Goal: Transaction & Acquisition: Purchase product/service

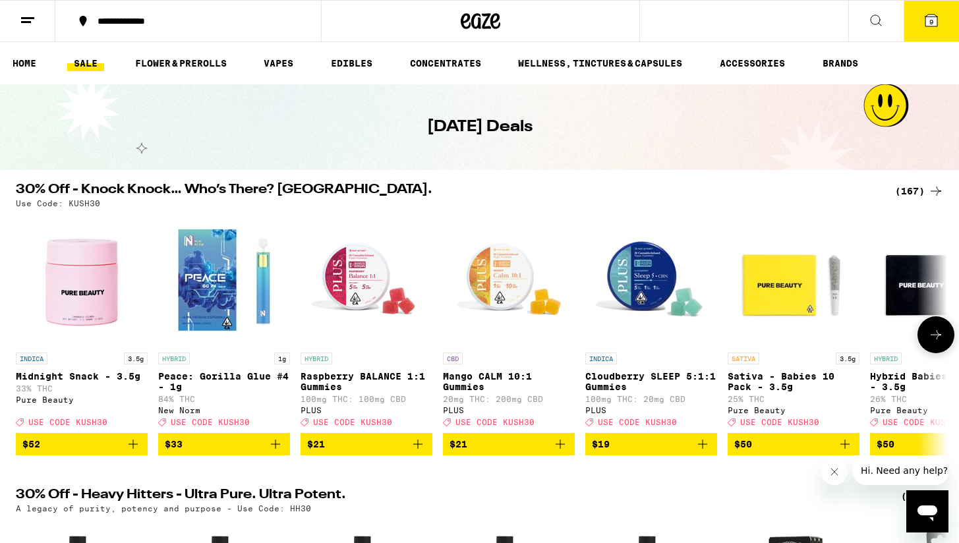
click at [939, 343] on icon at bounding box center [936, 335] width 16 height 16
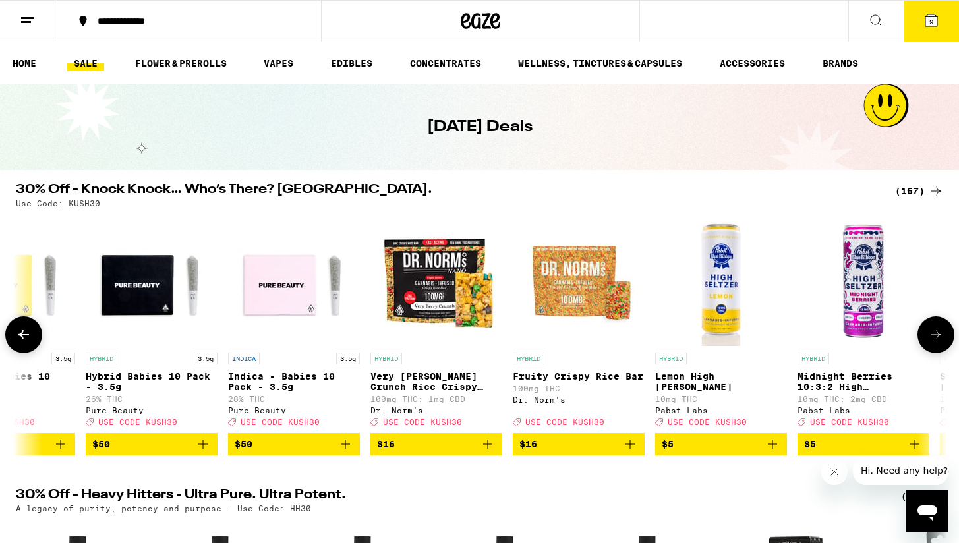
click at [939, 343] on icon at bounding box center [936, 335] width 16 height 16
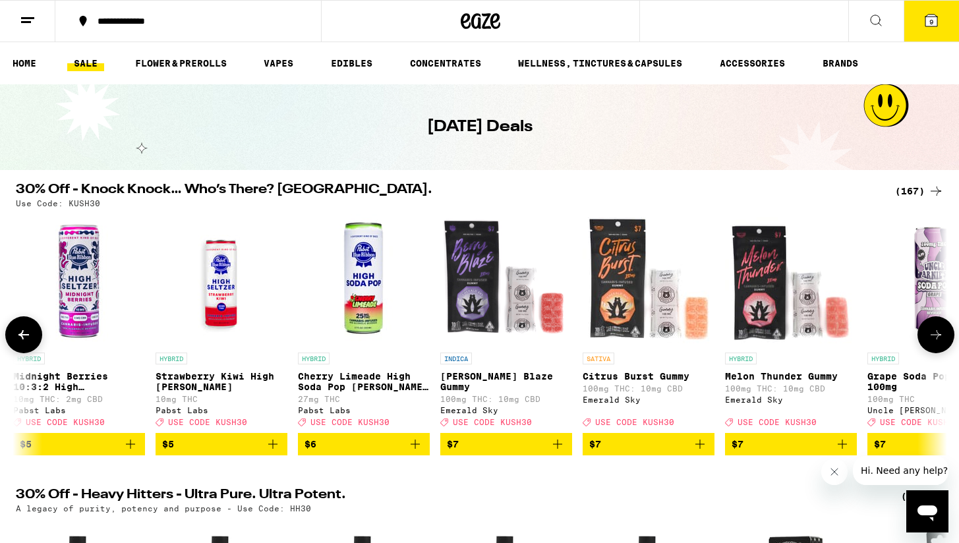
click at [939, 343] on icon at bounding box center [936, 335] width 16 height 16
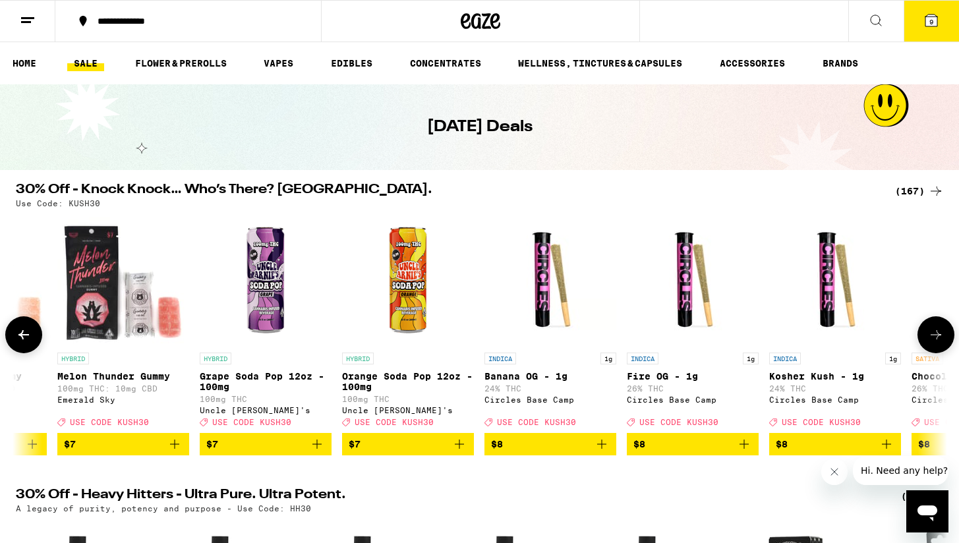
scroll to position [0, 2354]
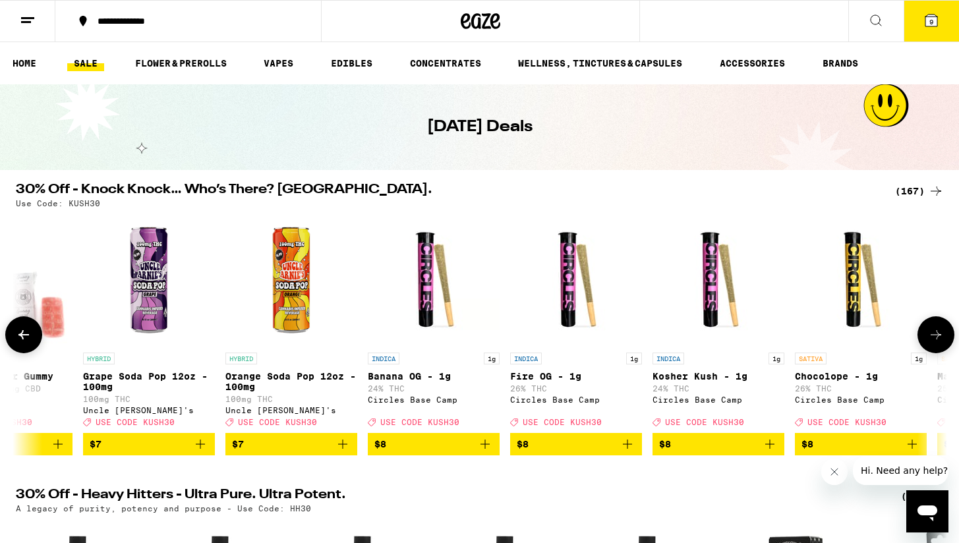
click at [939, 343] on icon at bounding box center [936, 335] width 16 height 16
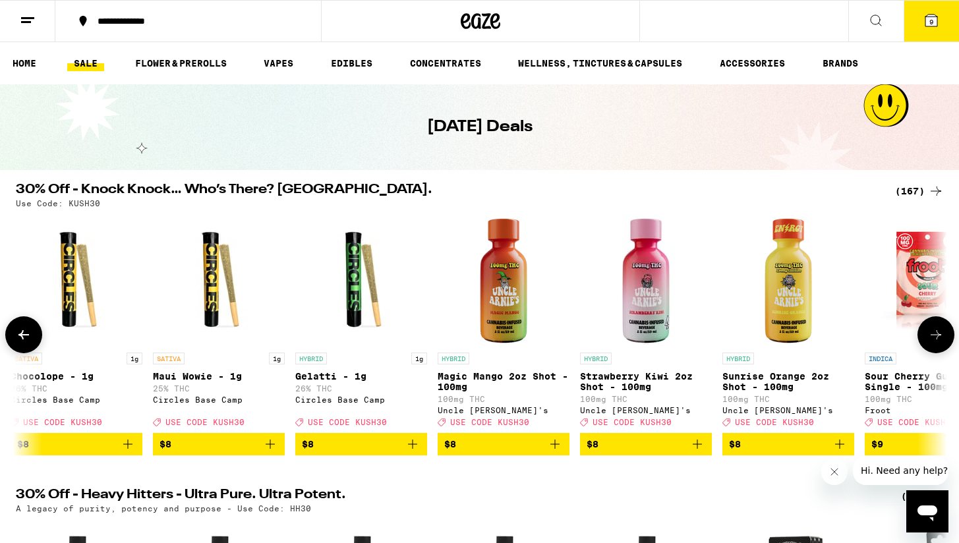
click at [939, 343] on icon at bounding box center [936, 335] width 16 height 16
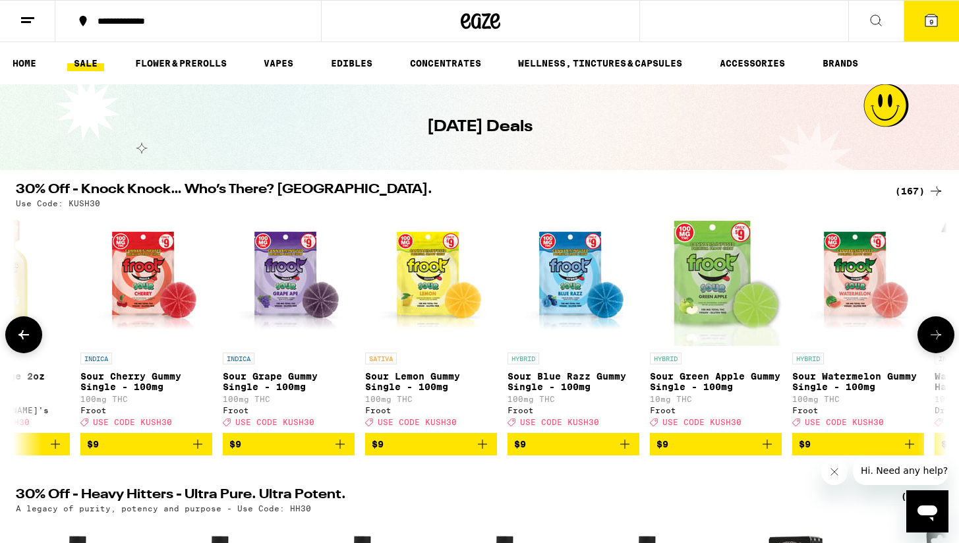
click at [939, 343] on icon at bounding box center [936, 335] width 16 height 16
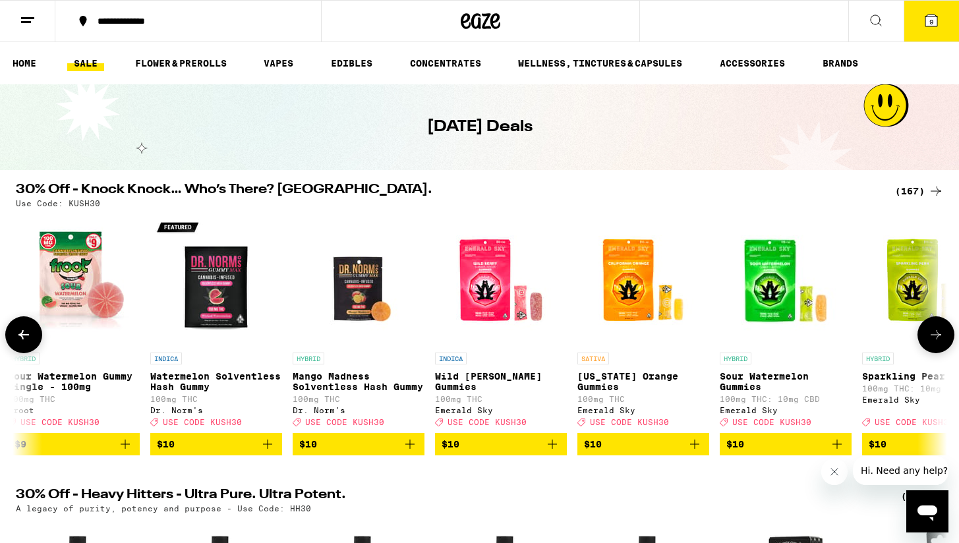
click at [939, 343] on icon at bounding box center [936, 335] width 16 height 16
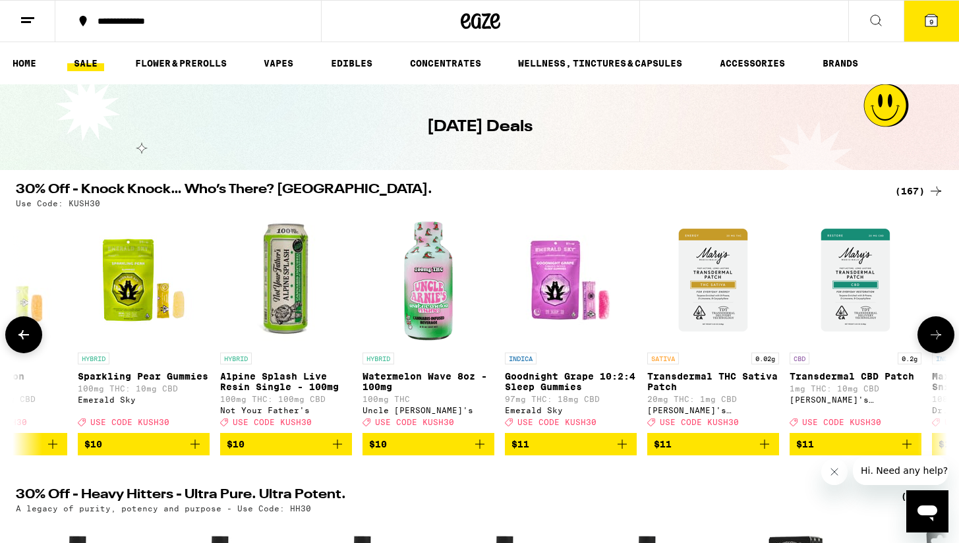
click at [939, 343] on icon at bounding box center [936, 335] width 16 height 16
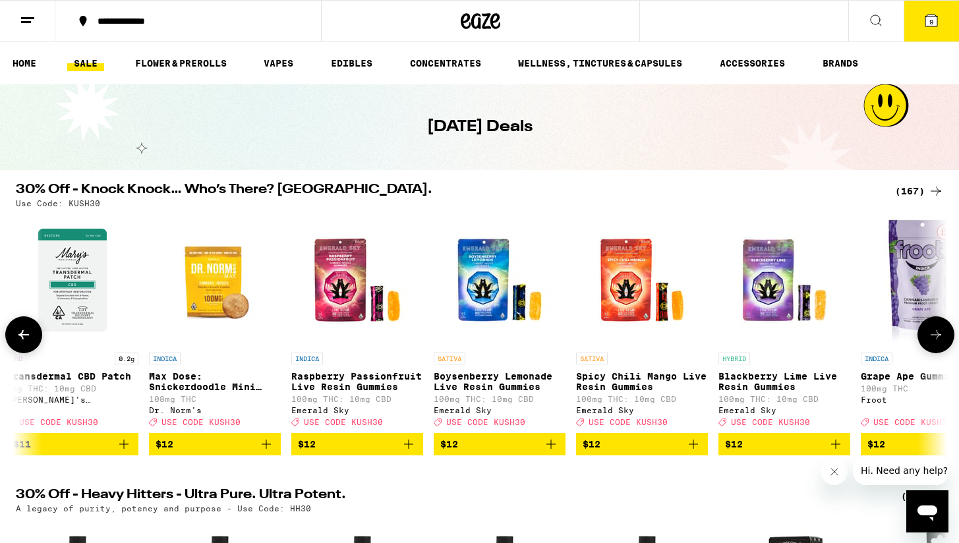
scroll to position [0, 6276]
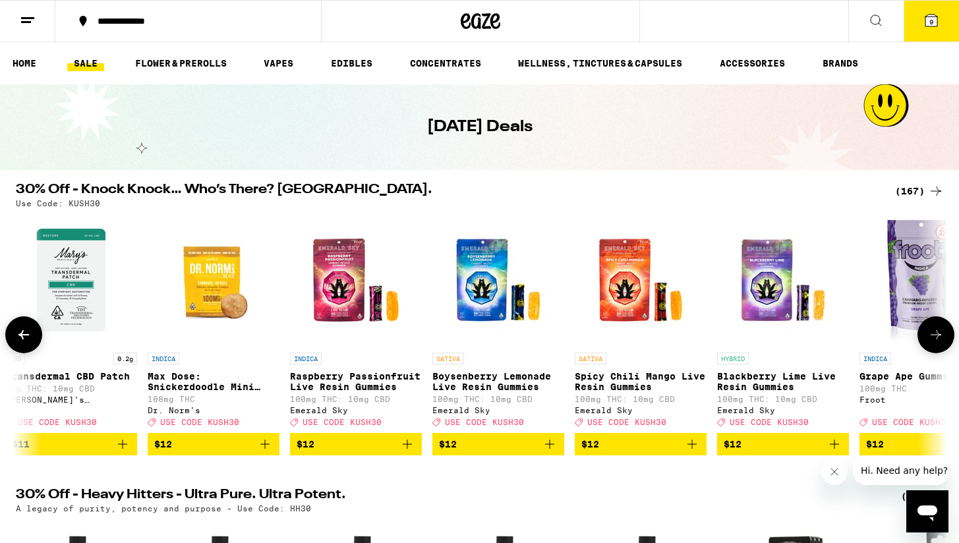
click at [939, 343] on icon at bounding box center [936, 335] width 16 height 16
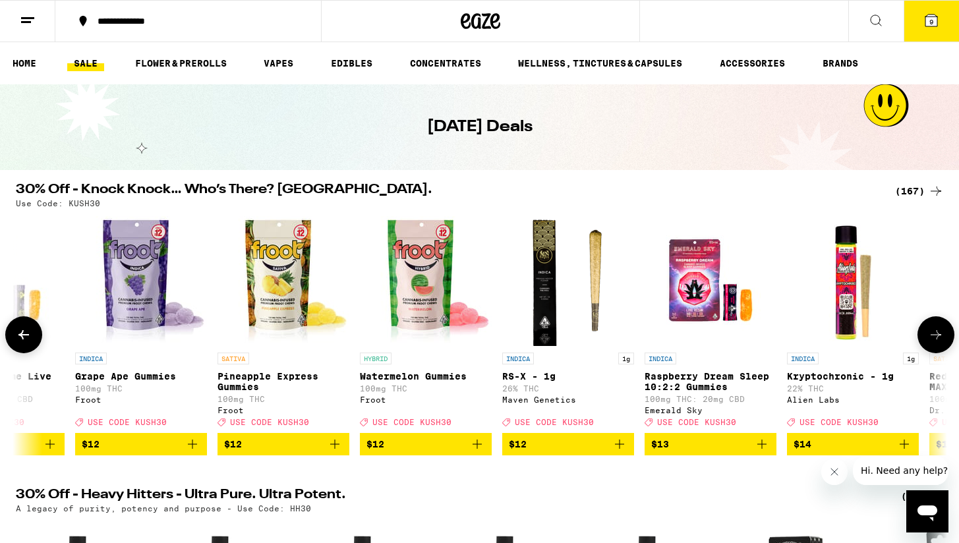
click at [939, 343] on icon at bounding box center [936, 335] width 16 height 16
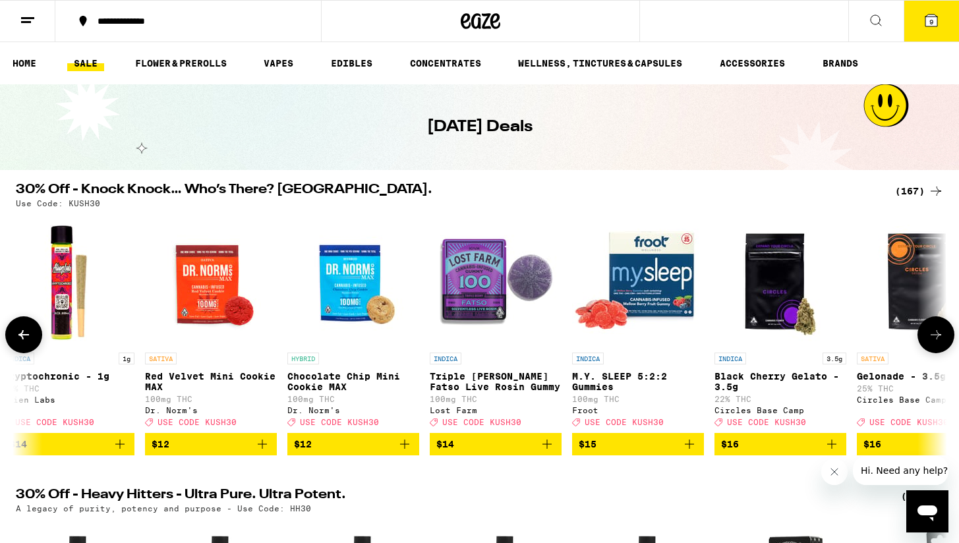
click at [939, 343] on icon at bounding box center [936, 335] width 16 height 16
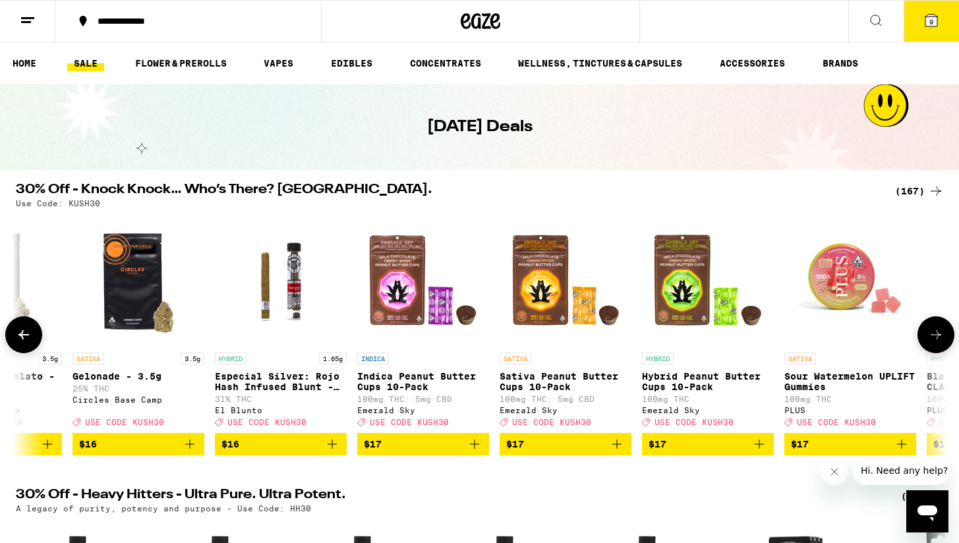
click at [939, 343] on icon at bounding box center [936, 335] width 16 height 16
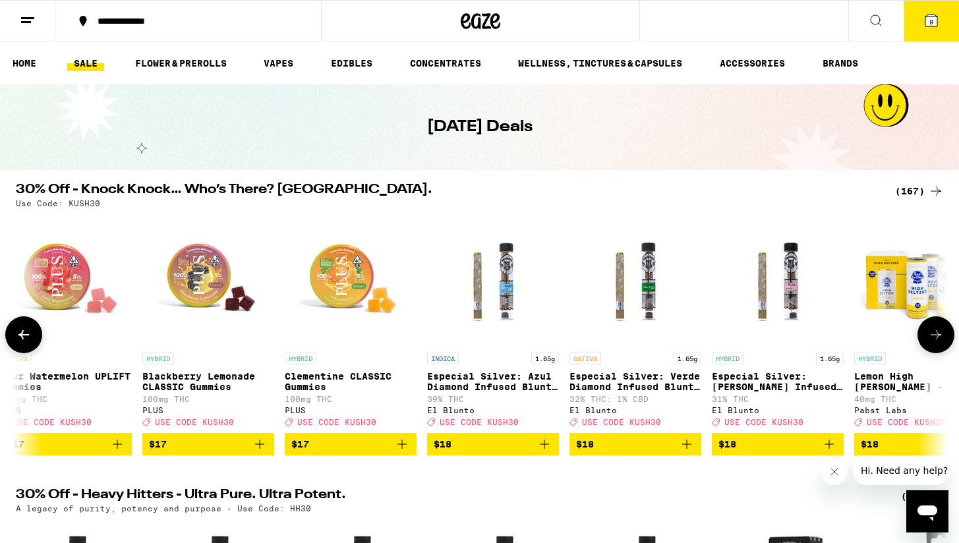
click at [939, 343] on icon at bounding box center [936, 335] width 16 height 16
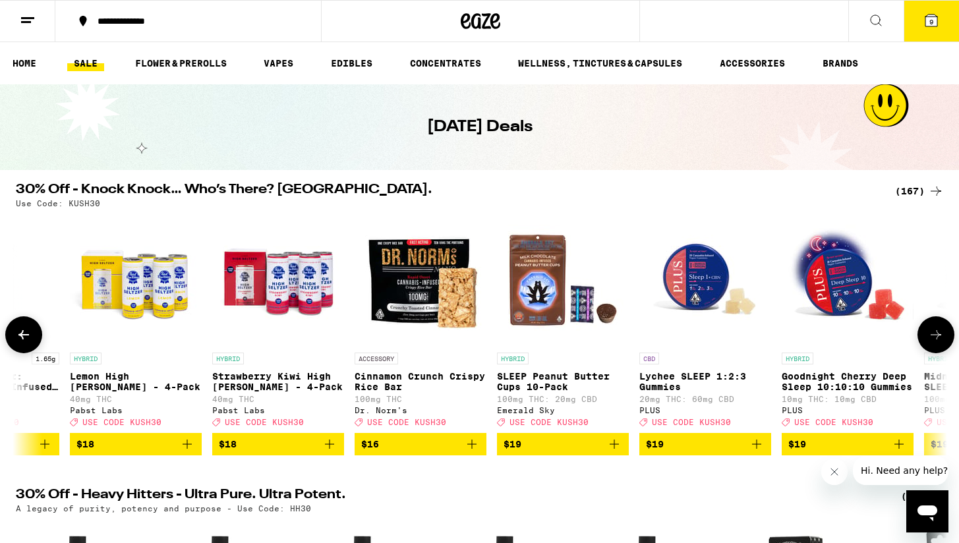
click at [939, 343] on icon at bounding box center [936, 335] width 16 height 16
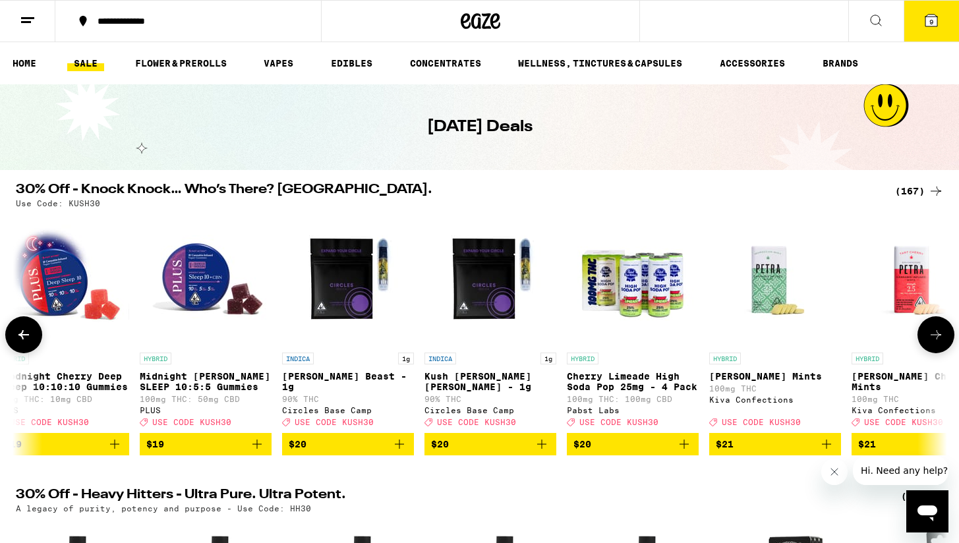
click at [939, 343] on icon at bounding box center [936, 335] width 16 height 16
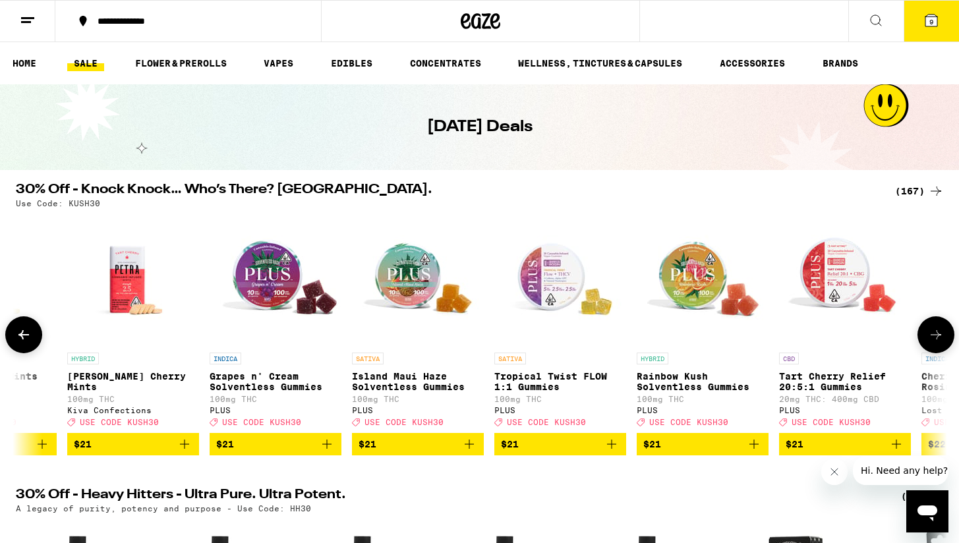
click at [939, 343] on icon at bounding box center [936, 335] width 16 height 16
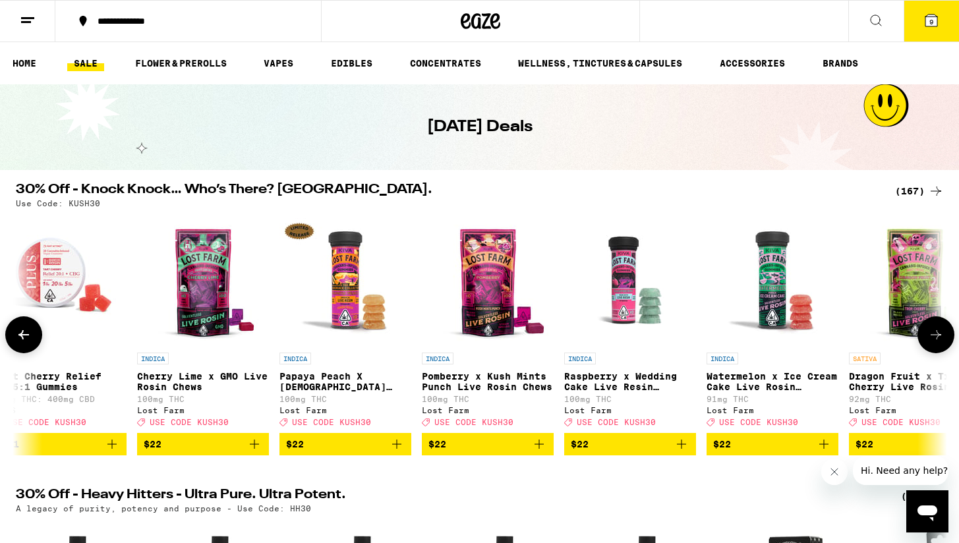
click at [939, 343] on icon at bounding box center [936, 335] width 16 height 16
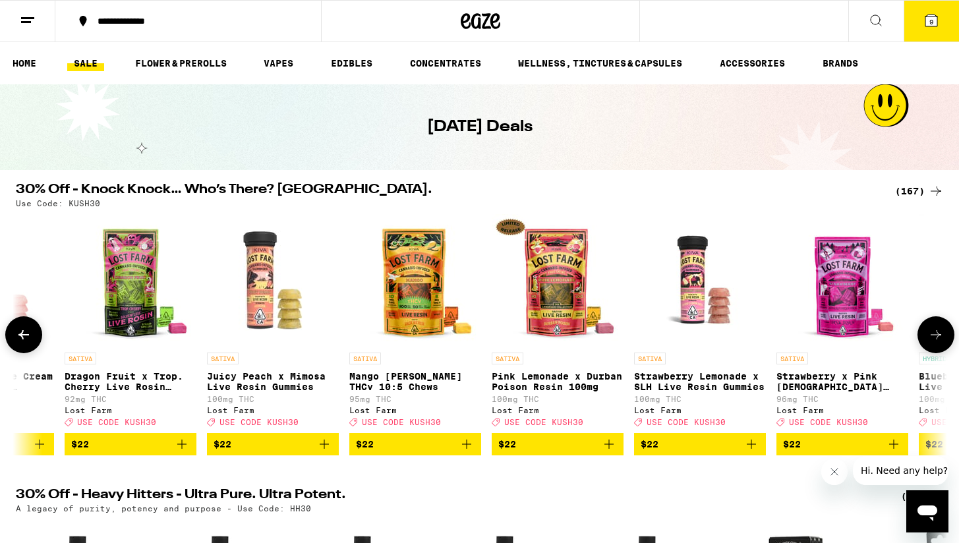
click at [939, 343] on icon at bounding box center [936, 335] width 16 height 16
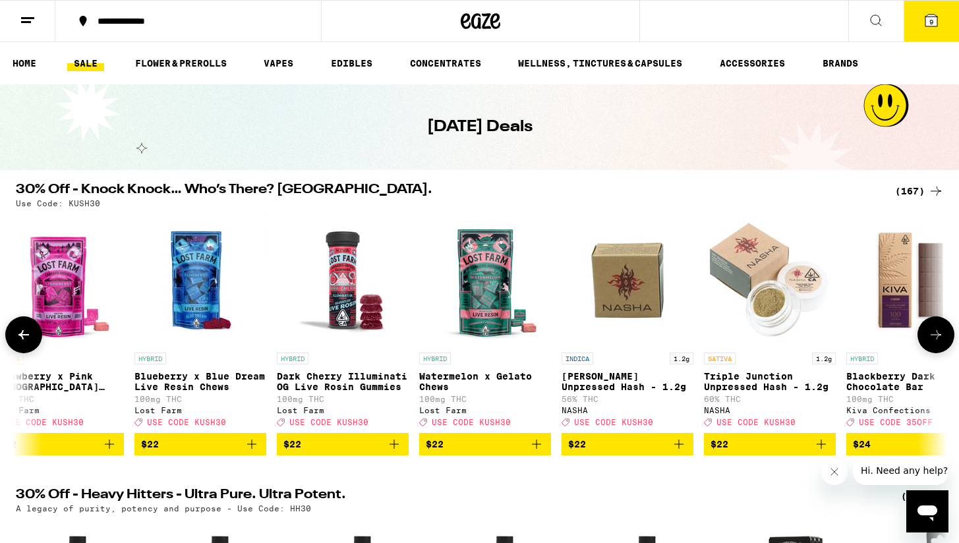
click at [939, 343] on icon at bounding box center [936, 335] width 16 height 16
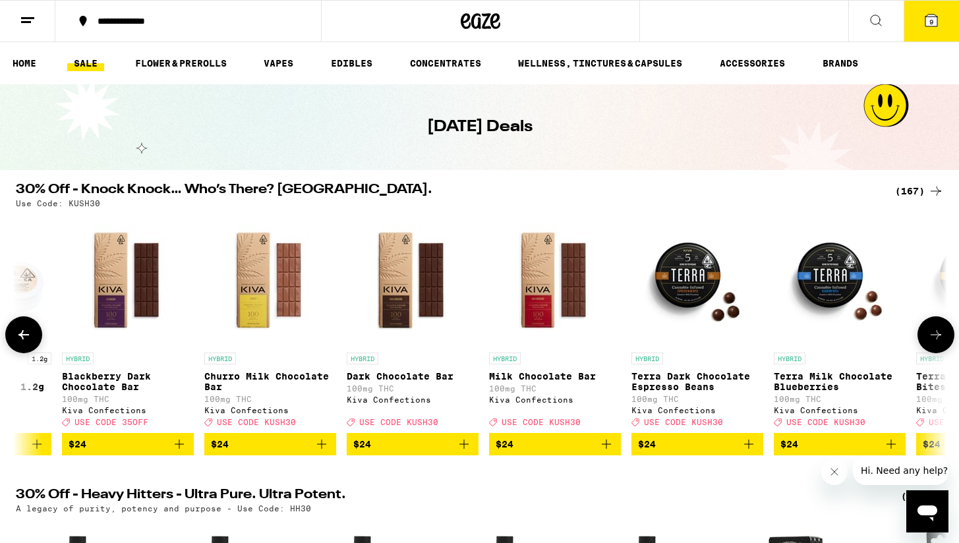
click at [939, 343] on icon at bounding box center [936, 335] width 16 height 16
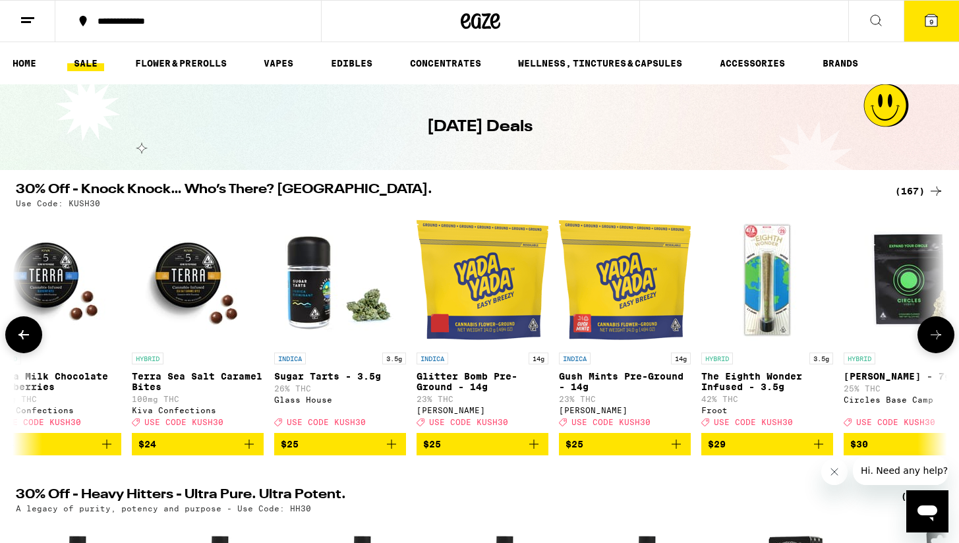
click at [939, 343] on icon at bounding box center [936, 335] width 16 height 16
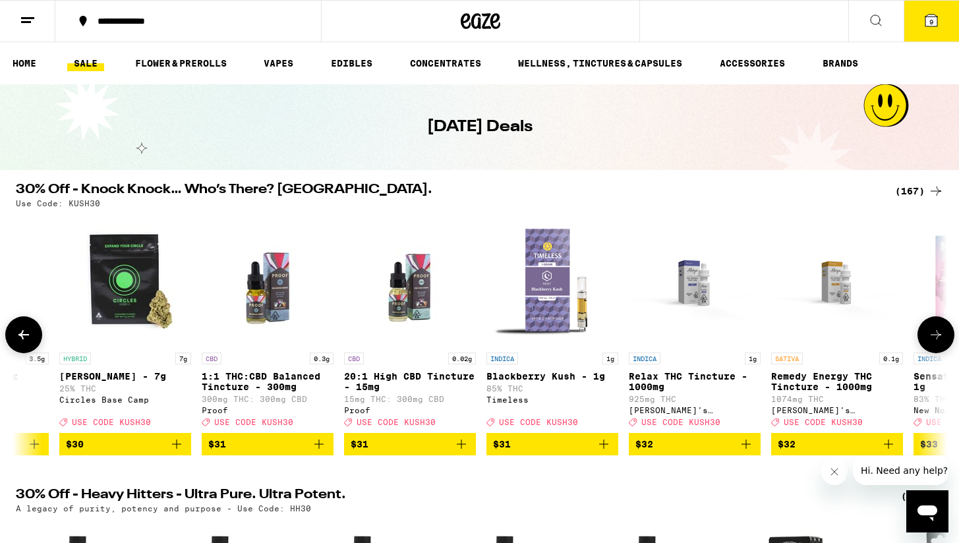
click at [939, 343] on icon at bounding box center [936, 335] width 16 height 16
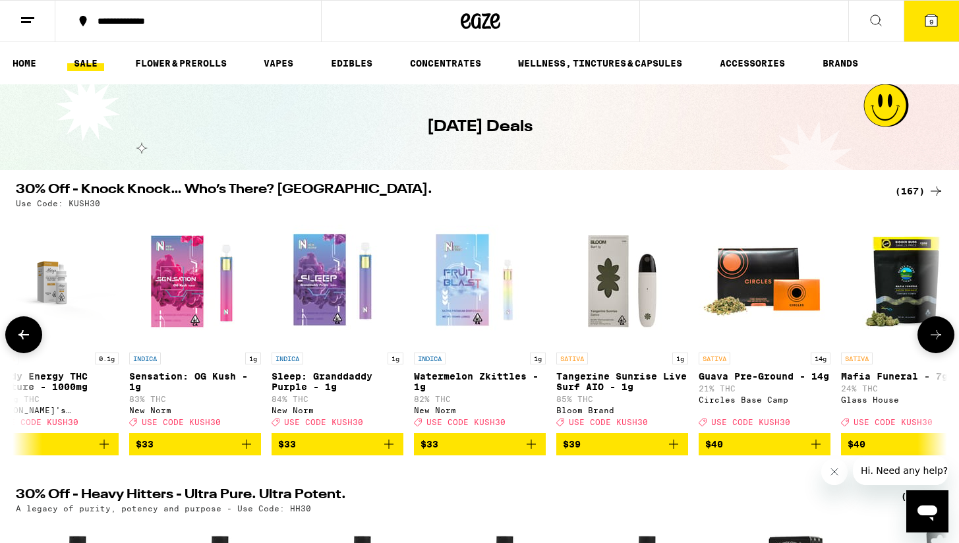
click at [939, 343] on icon at bounding box center [936, 335] width 16 height 16
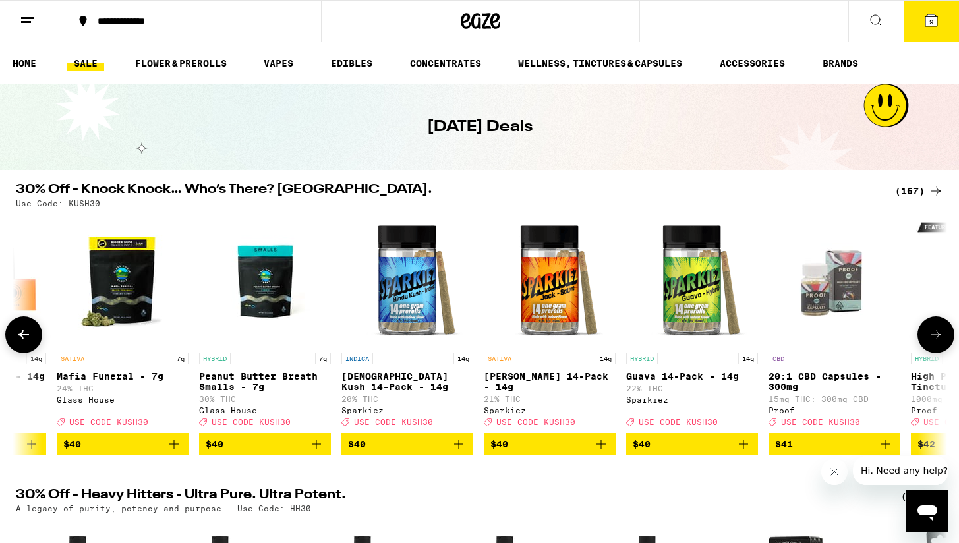
click at [939, 343] on icon at bounding box center [936, 335] width 16 height 16
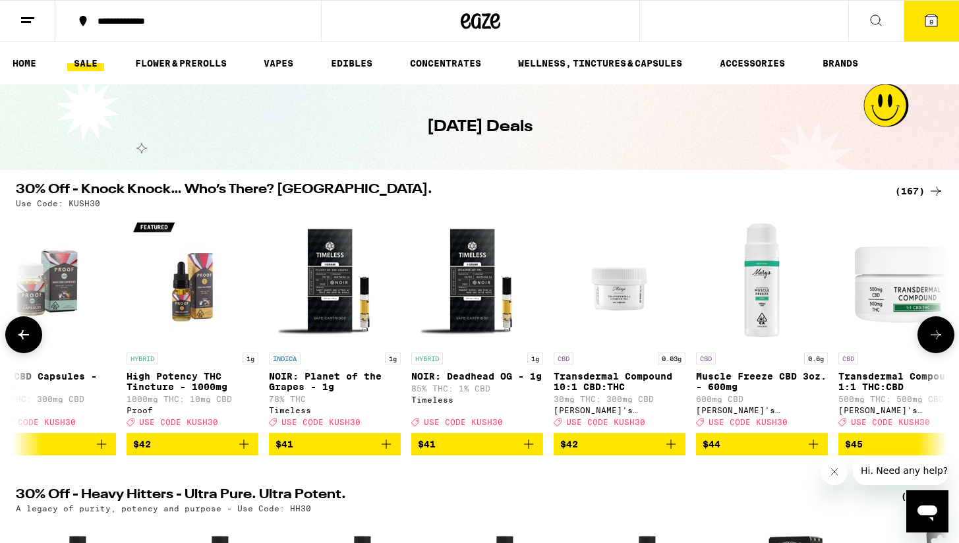
click at [939, 343] on icon at bounding box center [936, 335] width 16 height 16
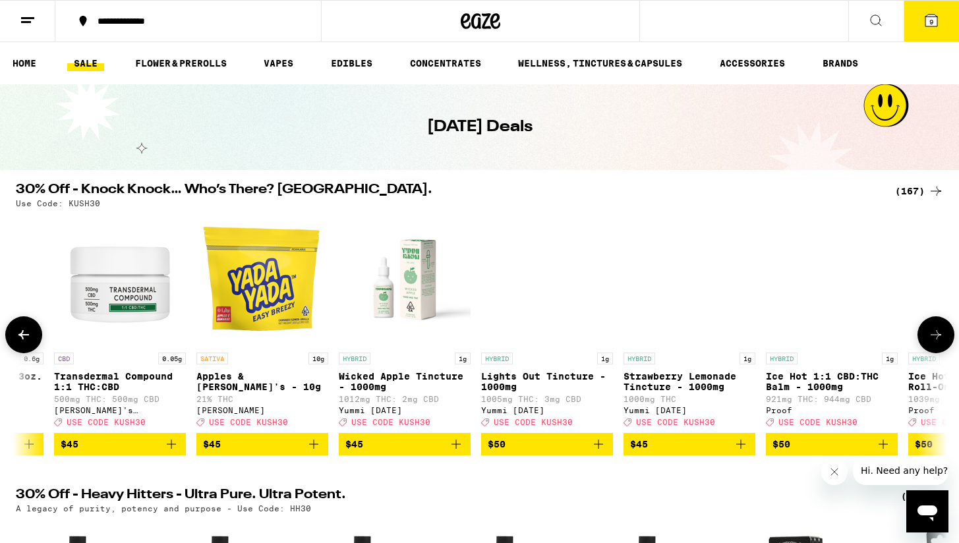
click at [939, 343] on icon at bounding box center [936, 335] width 16 height 16
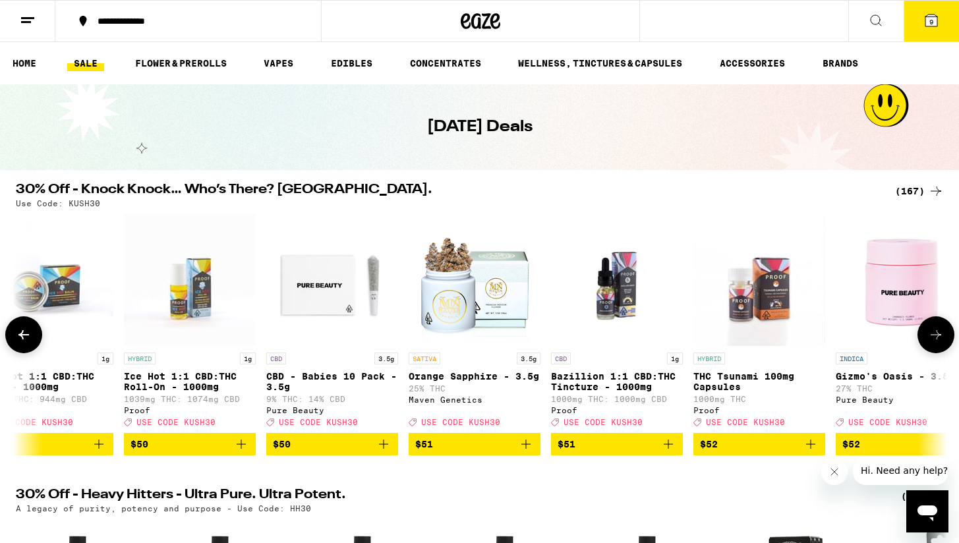
click at [939, 343] on icon at bounding box center [936, 335] width 16 height 16
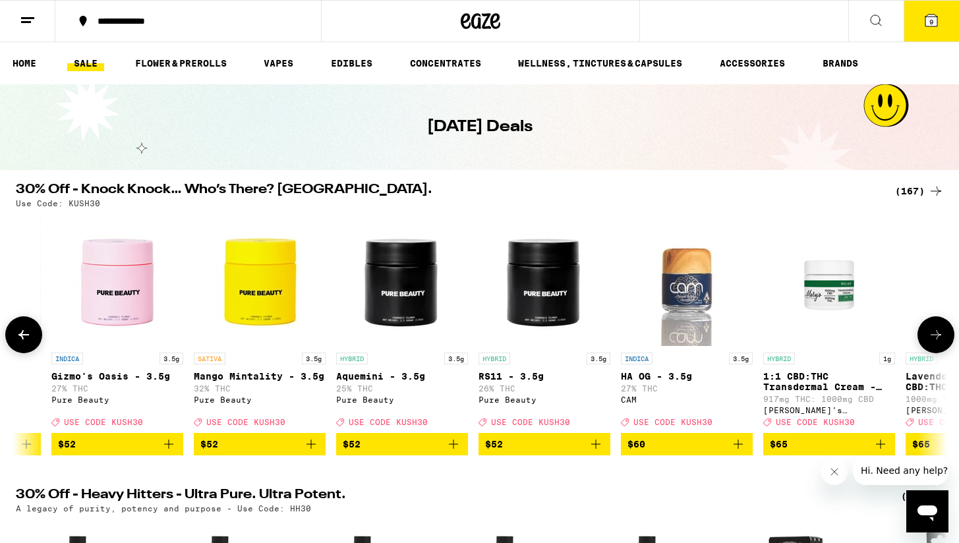
click at [939, 343] on icon at bounding box center [936, 335] width 16 height 16
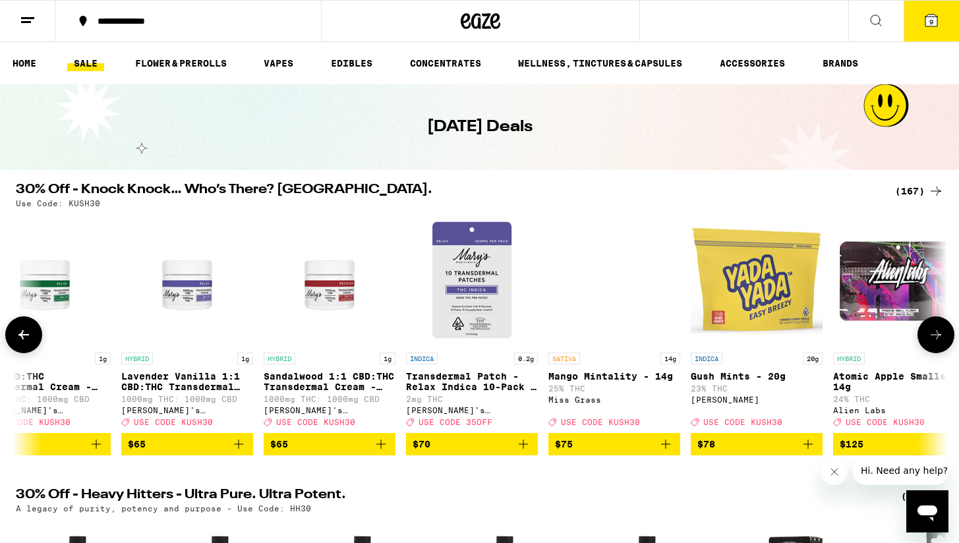
click at [939, 343] on icon at bounding box center [936, 335] width 16 height 16
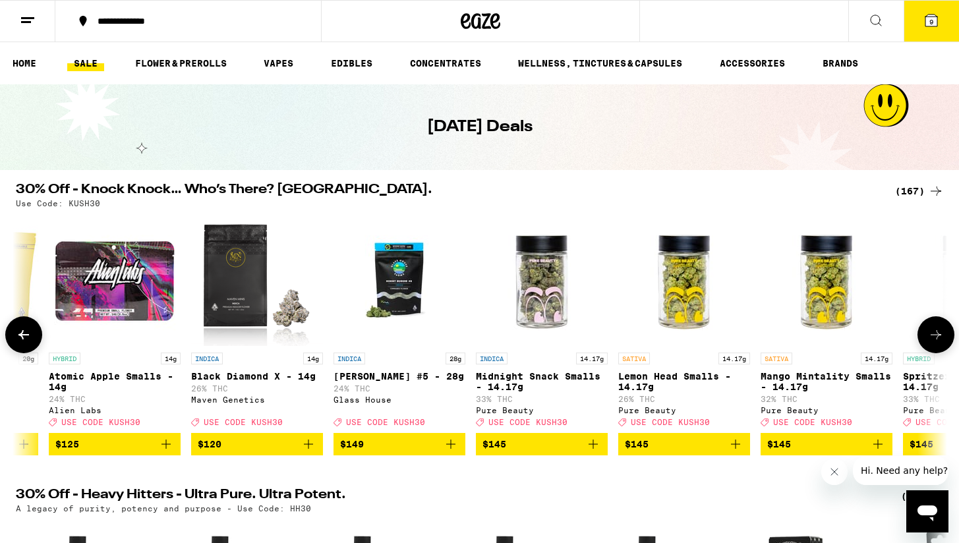
click at [939, 343] on icon at bounding box center [936, 335] width 16 height 16
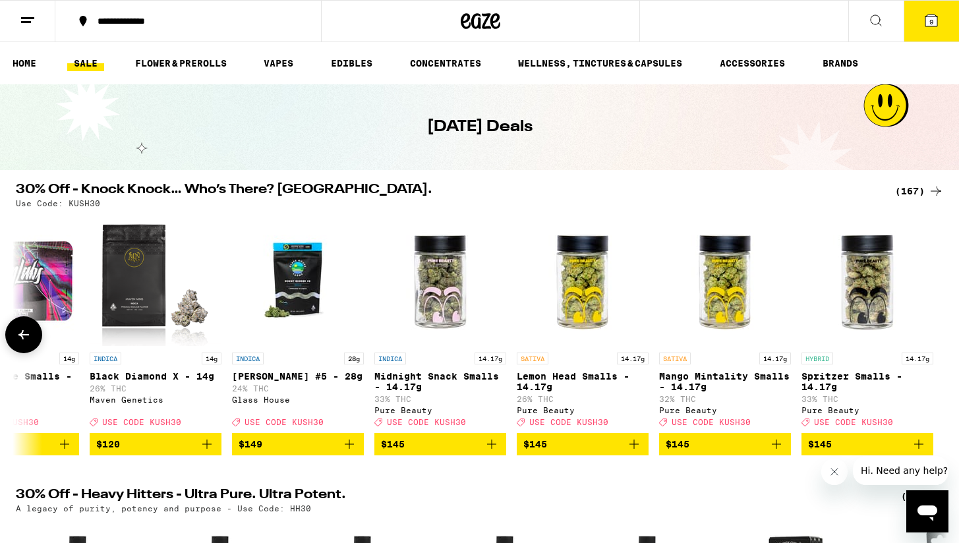
scroll to position [0, 0]
click at [29, 11] on button at bounding box center [27, 22] width 55 height 42
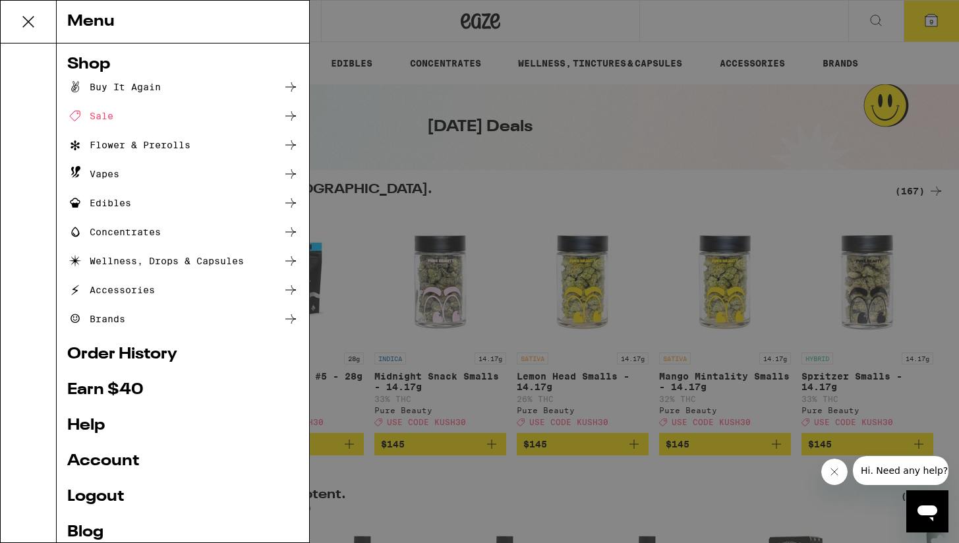
click at [936, 13] on div "Menu Shop Buy It Again Sale Flower & Prerolls Vapes Edibles Concentrates Wellne…" at bounding box center [479, 271] width 959 height 543
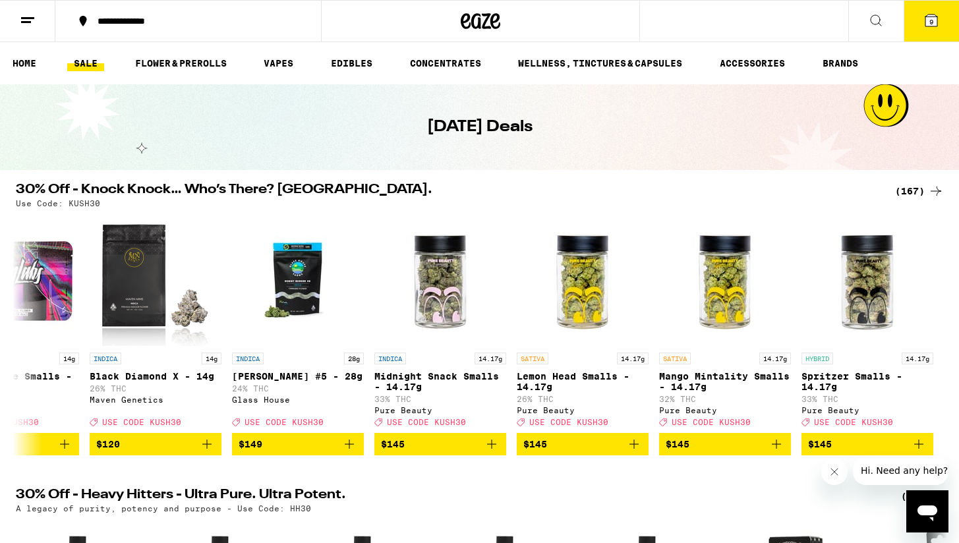
click at [934, 22] on icon at bounding box center [932, 21] width 12 height 12
